Goal: Check status

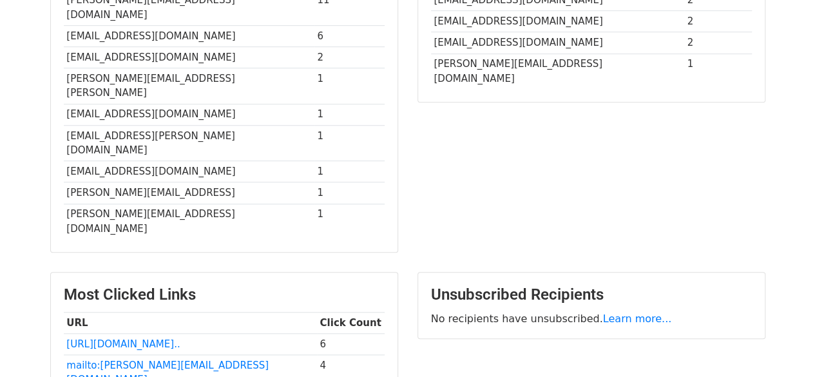
scroll to position [488, 0]
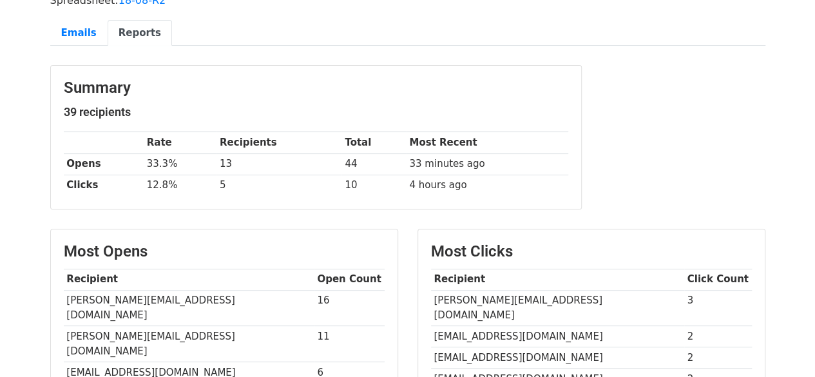
click at [280, 169] on main "Campaigns ⟫ A smarter way to get laptops for less Spreadsheet: 18-08-R2 Emails …" at bounding box center [408, 356] width 734 height 794
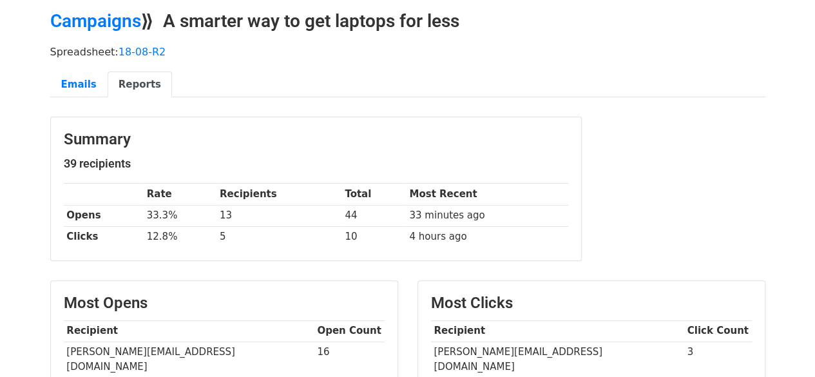
scroll to position [0, 0]
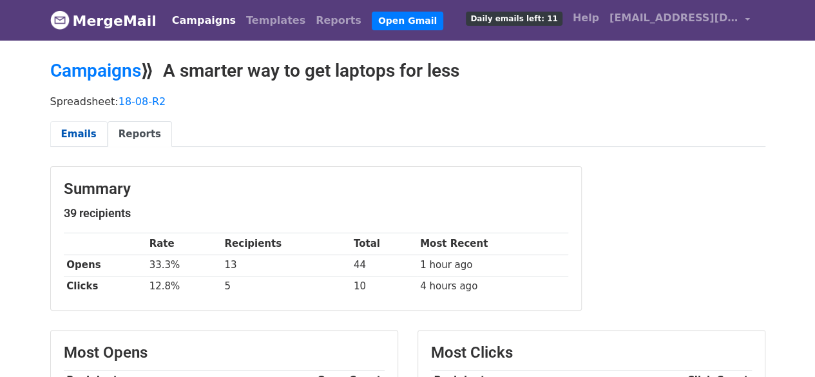
click at [82, 132] on link "Emails" at bounding box center [78, 134] width 57 height 26
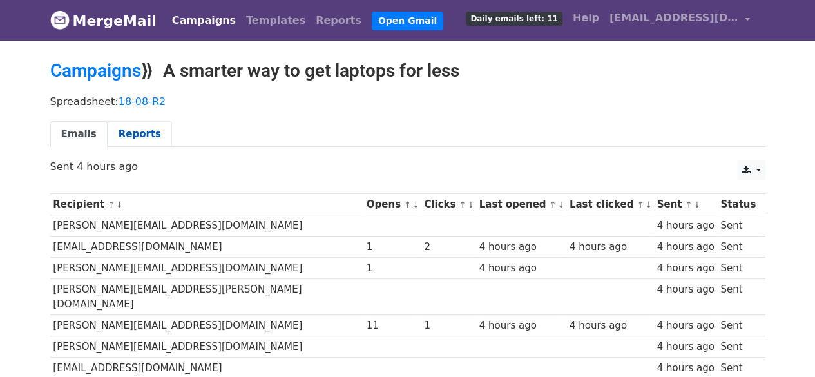
click at [140, 137] on link "Reports" at bounding box center [140, 134] width 64 height 26
